Goal: Task Accomplishment & Management: Use online tool/utility

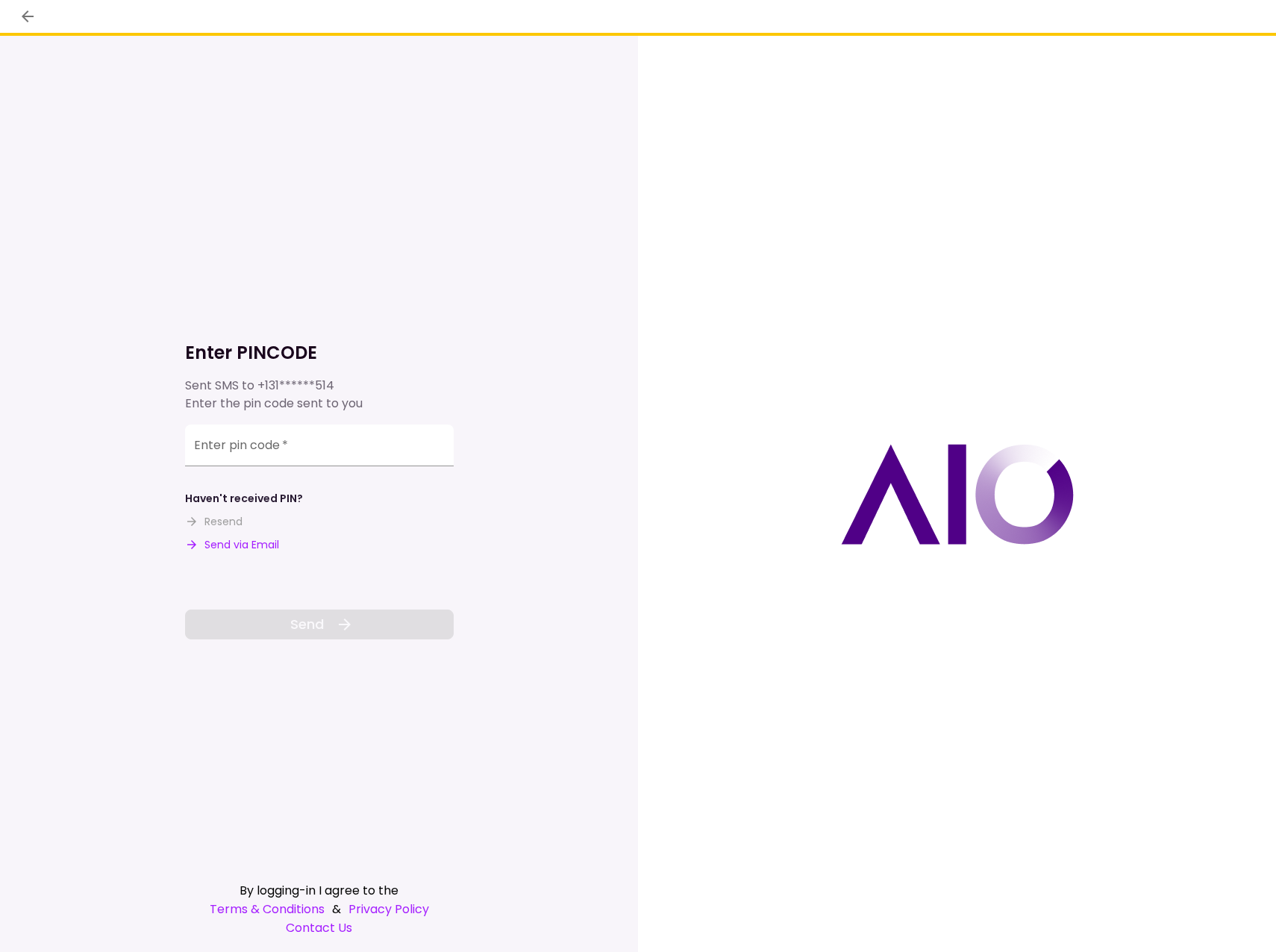
click at [244, 438] on div "Enter pin code   *" at bounding box center [319, 445] width 268 height 42
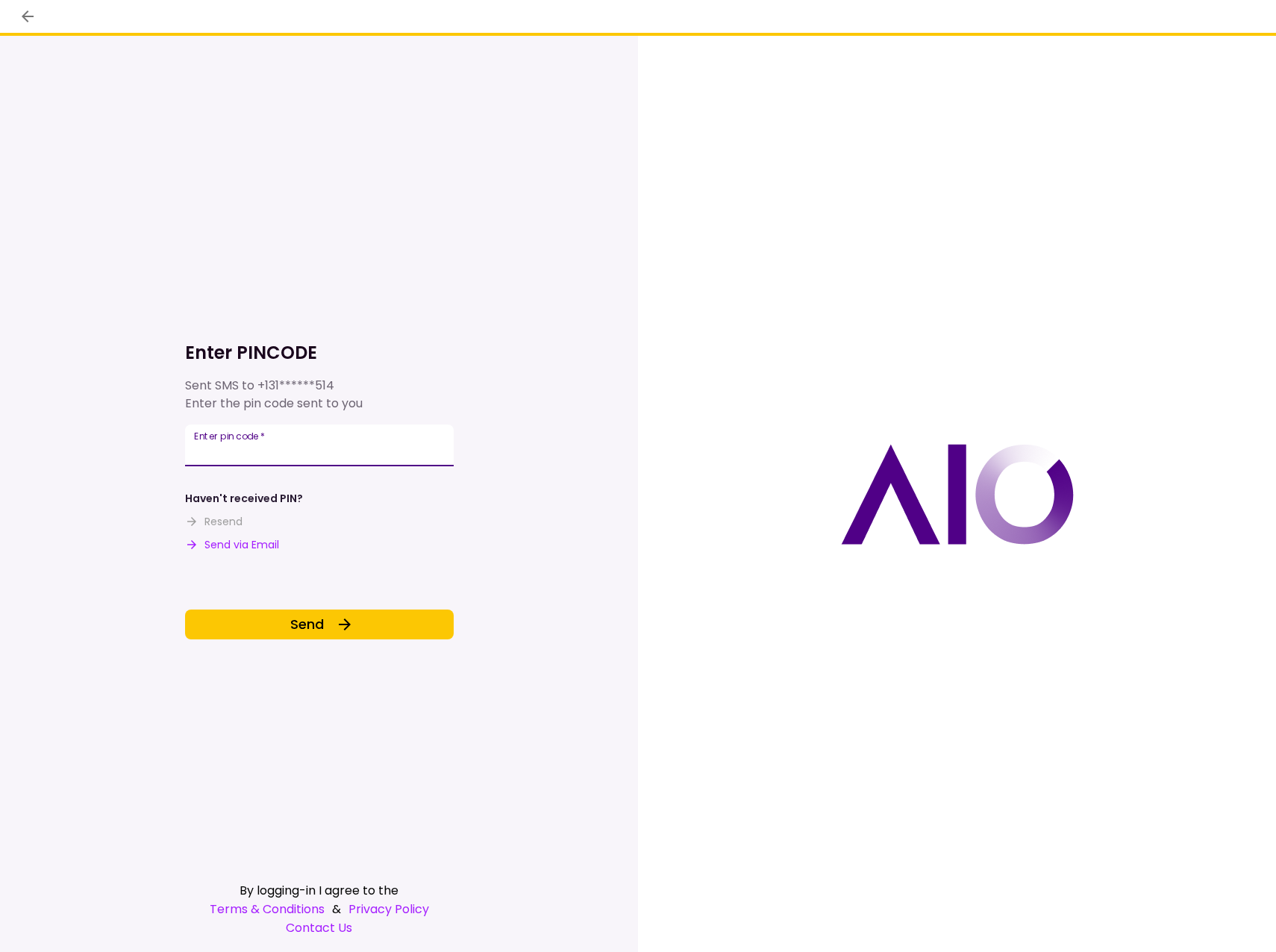
type input "******"
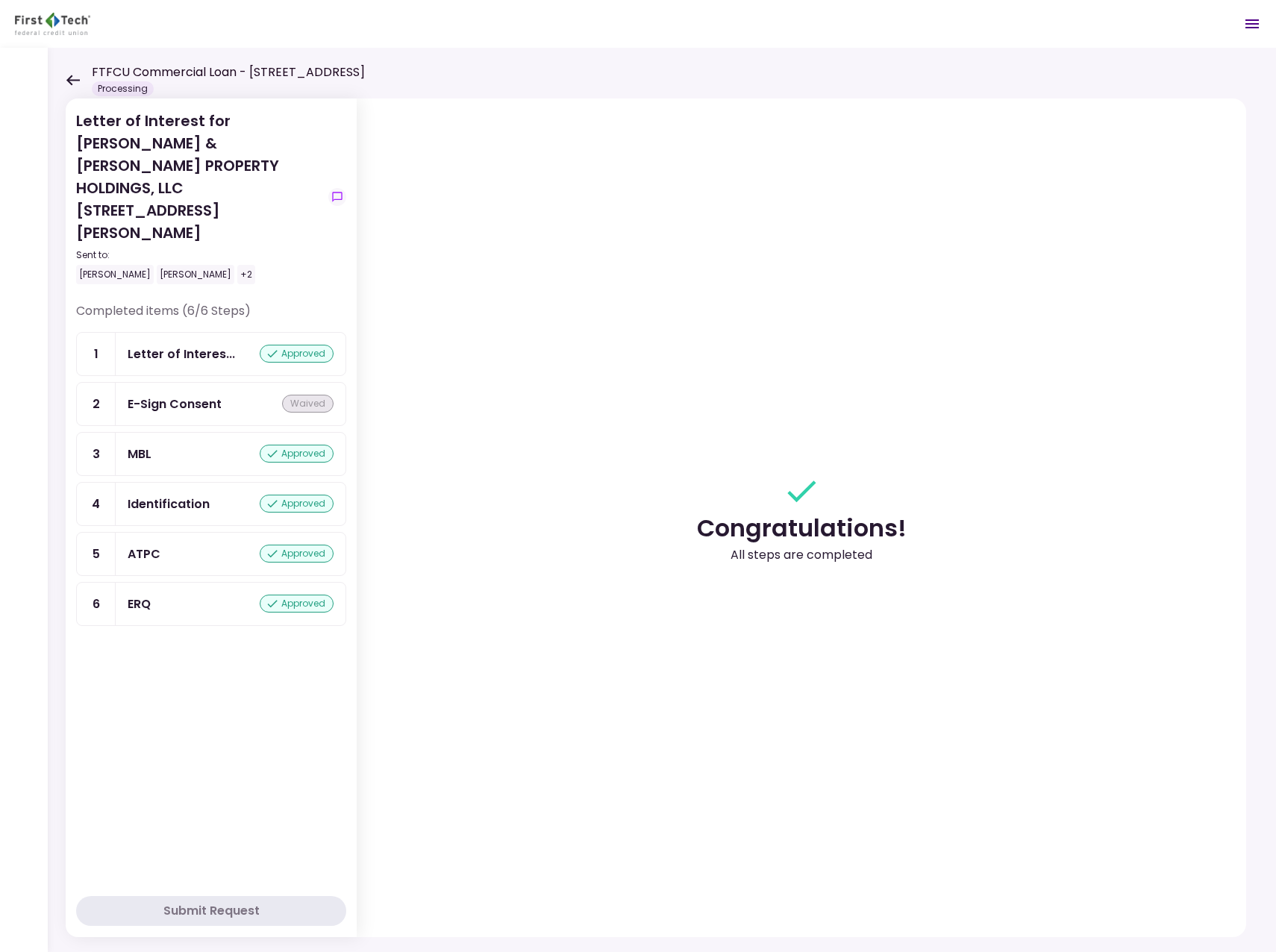
click at [77, 84] on icon at bounding box center [72, 80] width 14 height 11
